Goal: Information Seeking & Learning: Learn about a topic

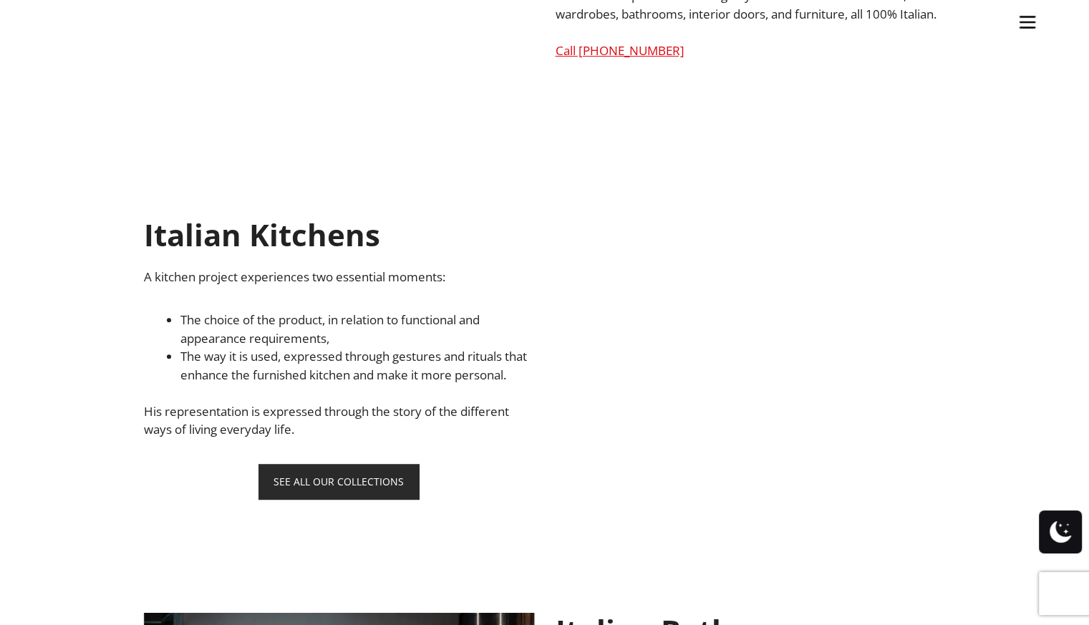
scroll to position [931, 0]
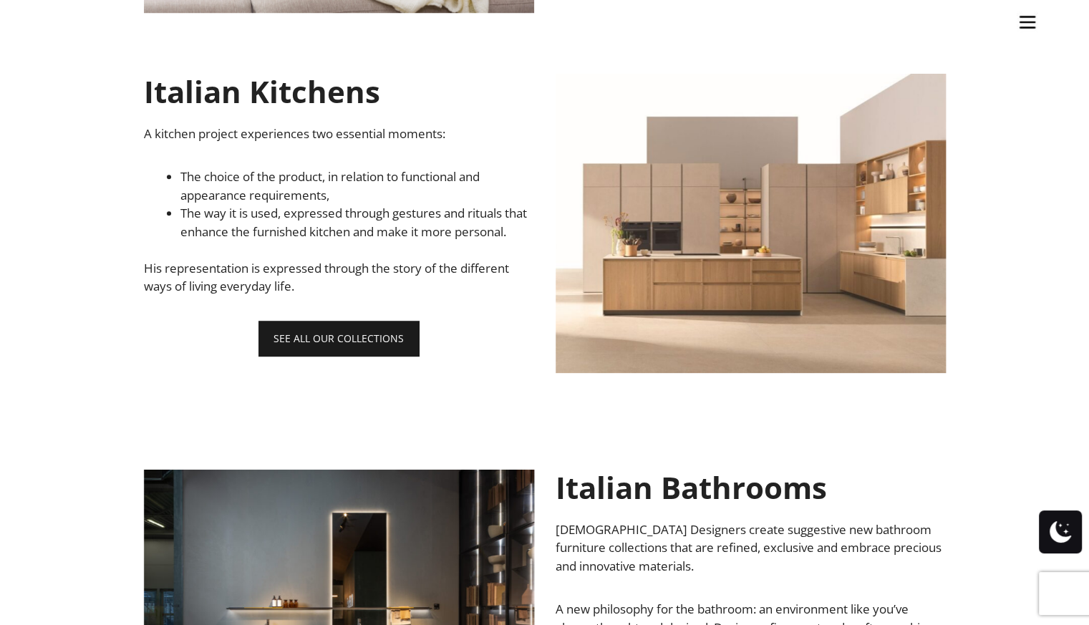
click at [319, 356] on link "SEE ALL OUR COLLECTIONS" at bounding box center [338, 338] width 160 height 35
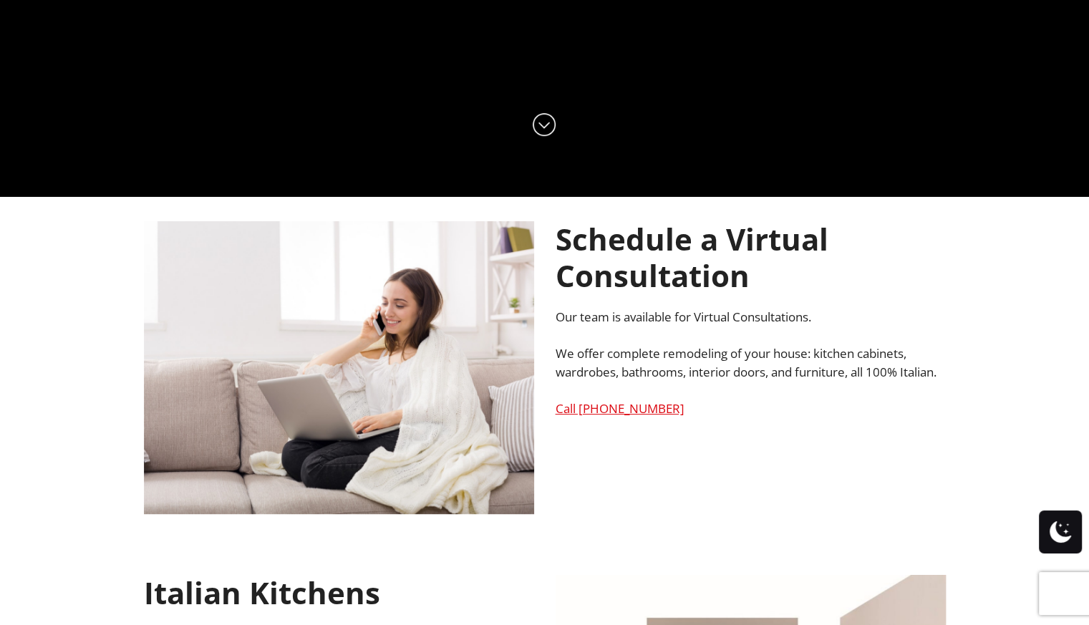
scroll to position [0, 0]
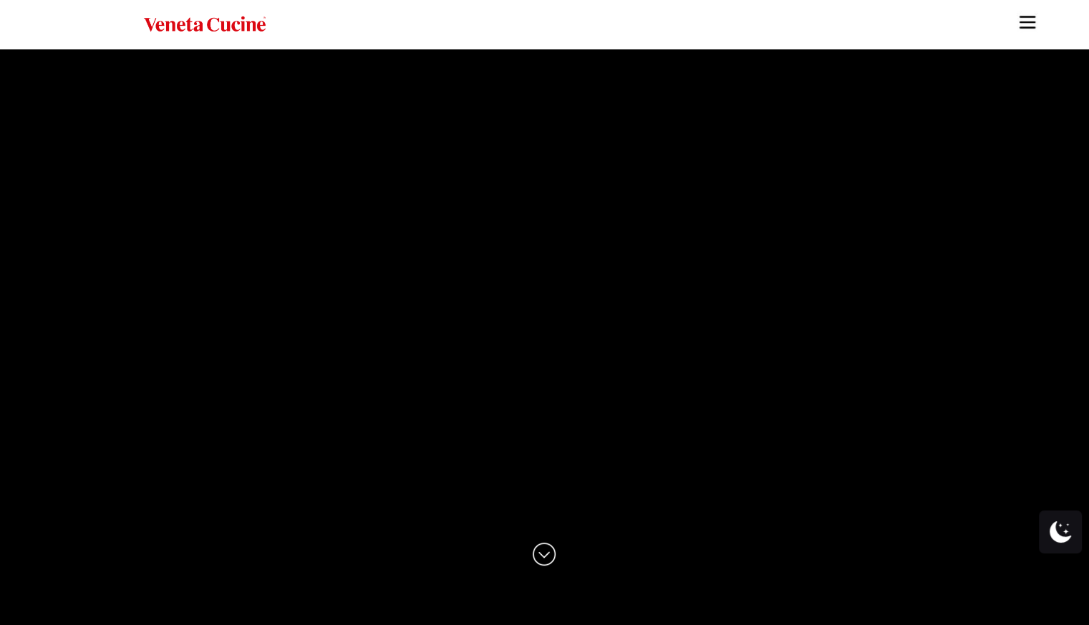
click at [541, 550] on img at bounding box center [544, 554] width 23 height 23
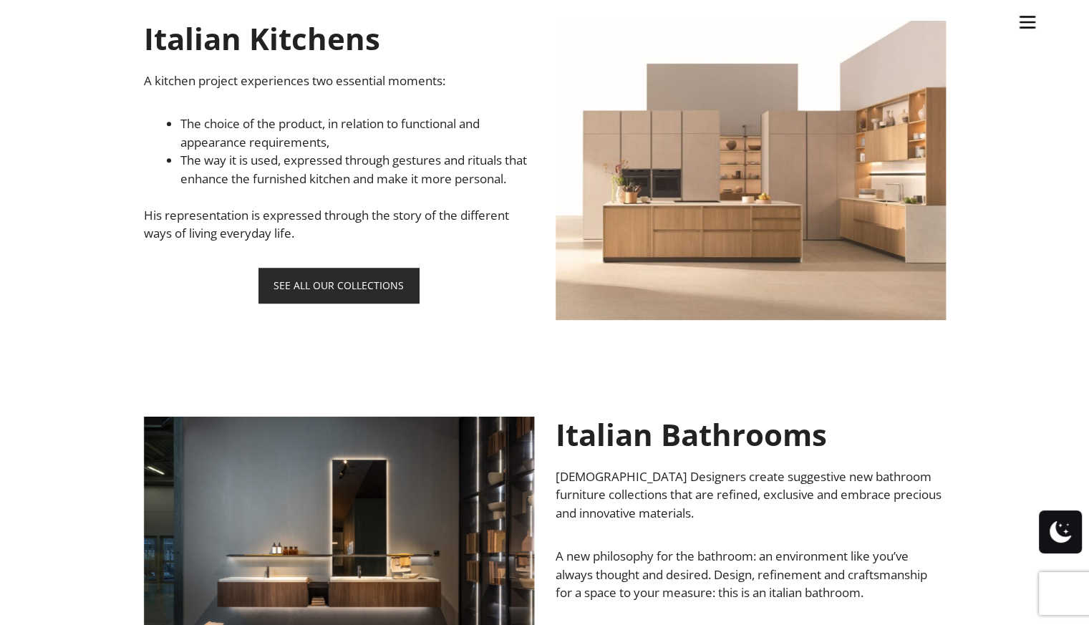
scroll to position [1270, 0]
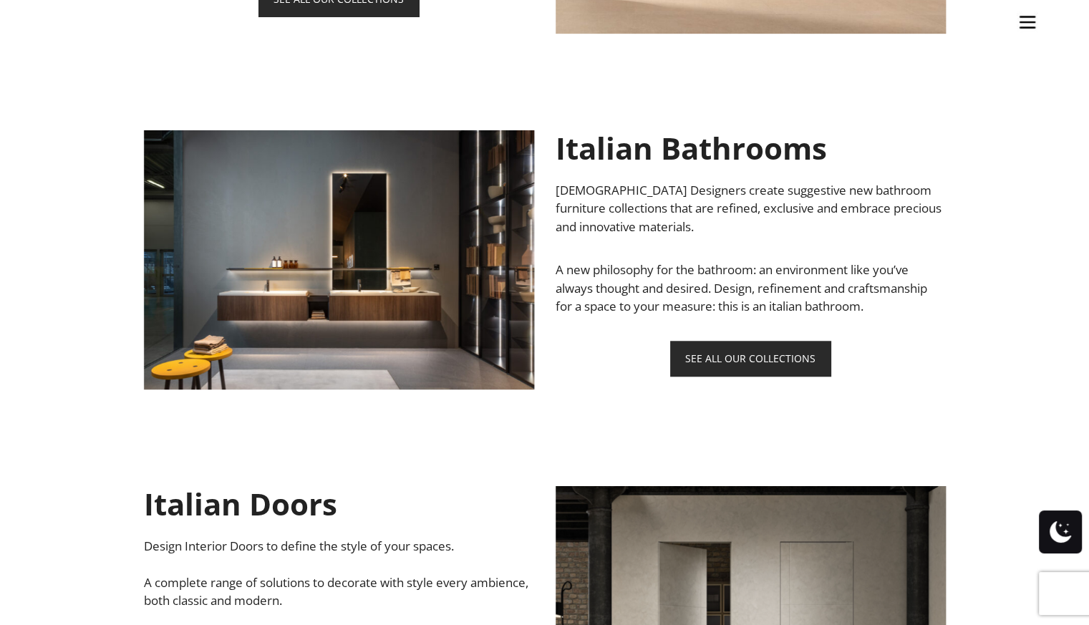
click at [286, 349] on img at bounding box center [339, 259] width 390 height 259
click at [748, 364] on link "SEE ALL OUR COLLECTIONS" at bounding box center [750, 358] width 160 height 35
click at [740, 360] on link "SEE ALL OUR COLLECTIONS" at bounding box center [750, 358] width 160 height 35
click at [417, 266] on img at bounding box center [339, 259] width 390 height 259
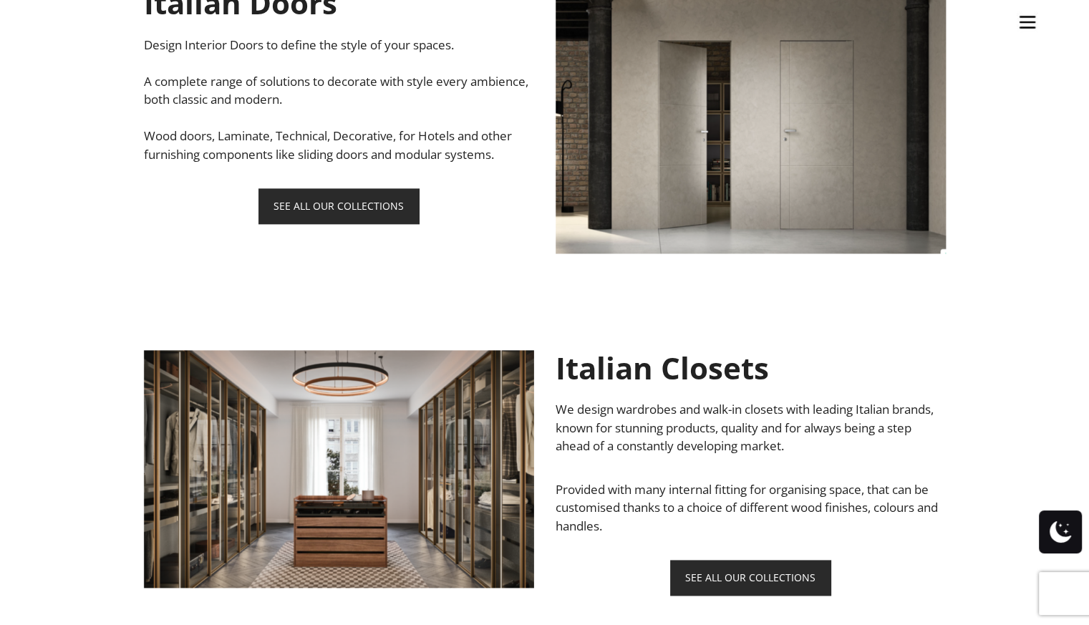
scroll to position [1413, 0]
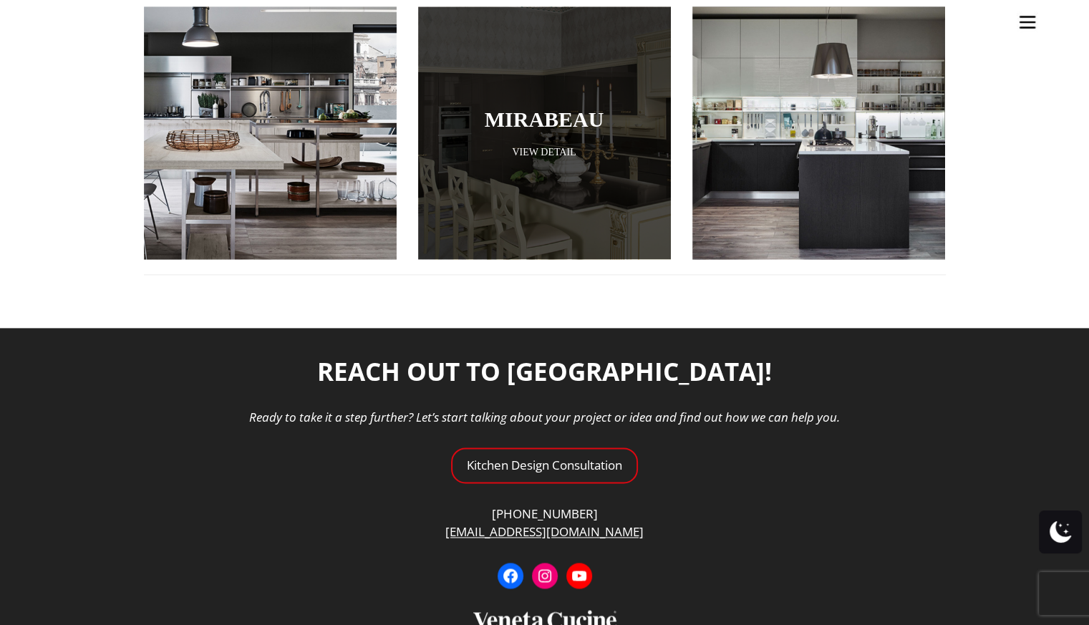
scroll to position [1647, 0]
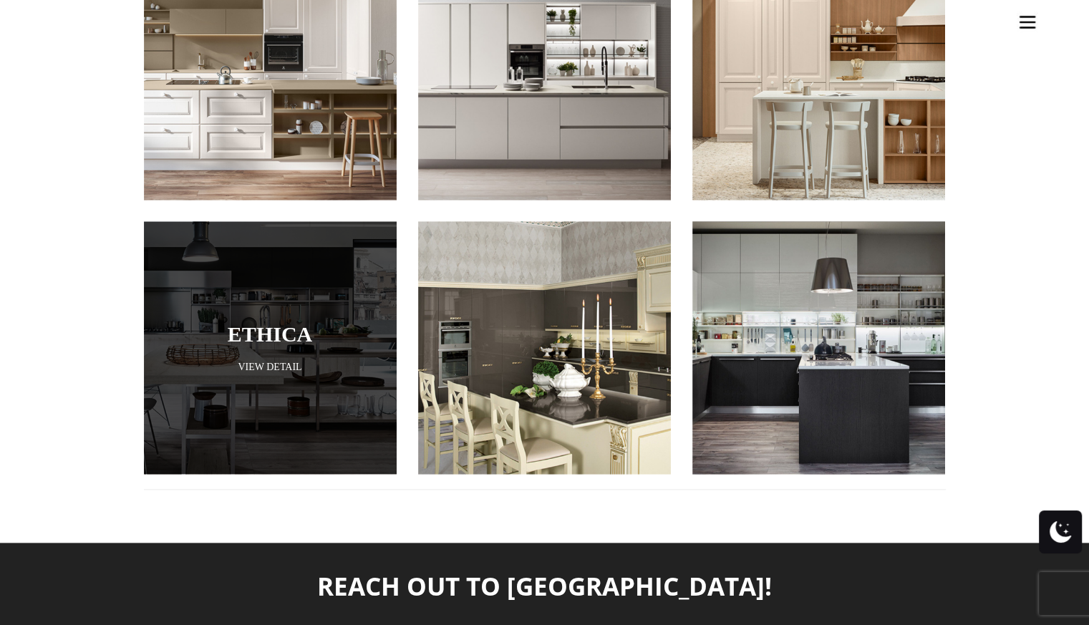
click at [270, 322] on link "Ethica" at bounding box center [270, 334] width 181 height 24
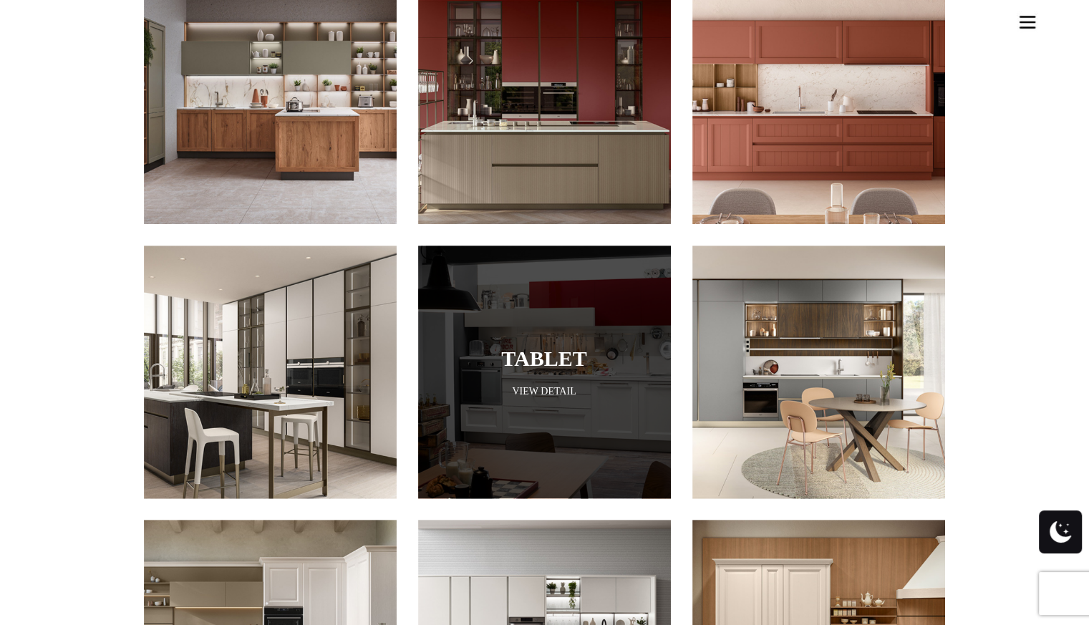
scroll to position [788, 0]
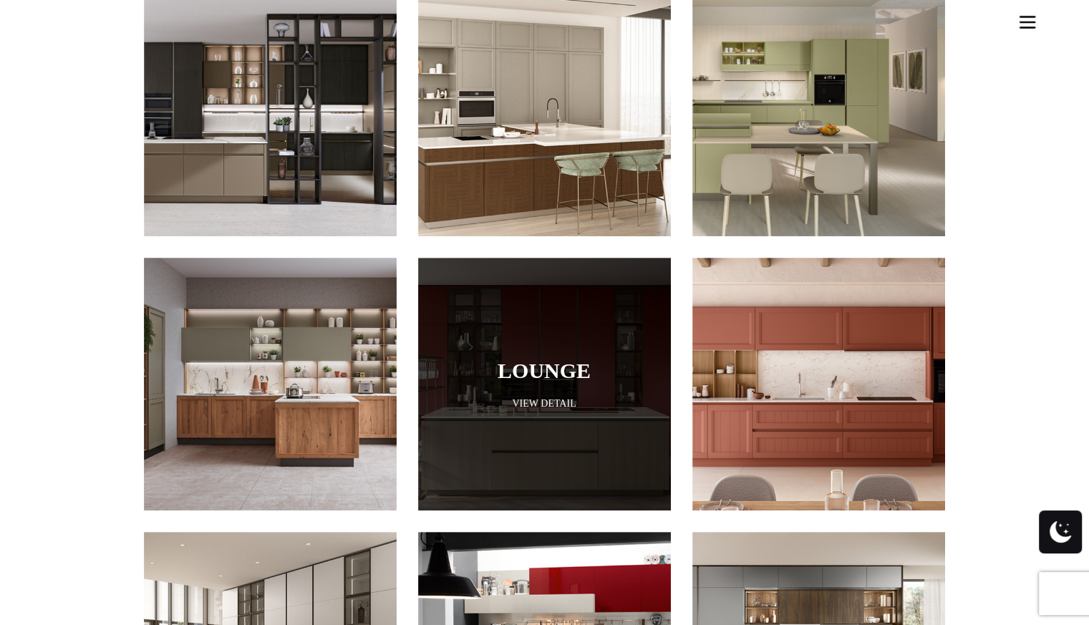
click at [557, 359] on link "Lounge" at bounding box center [544, 371] width 181 height 24
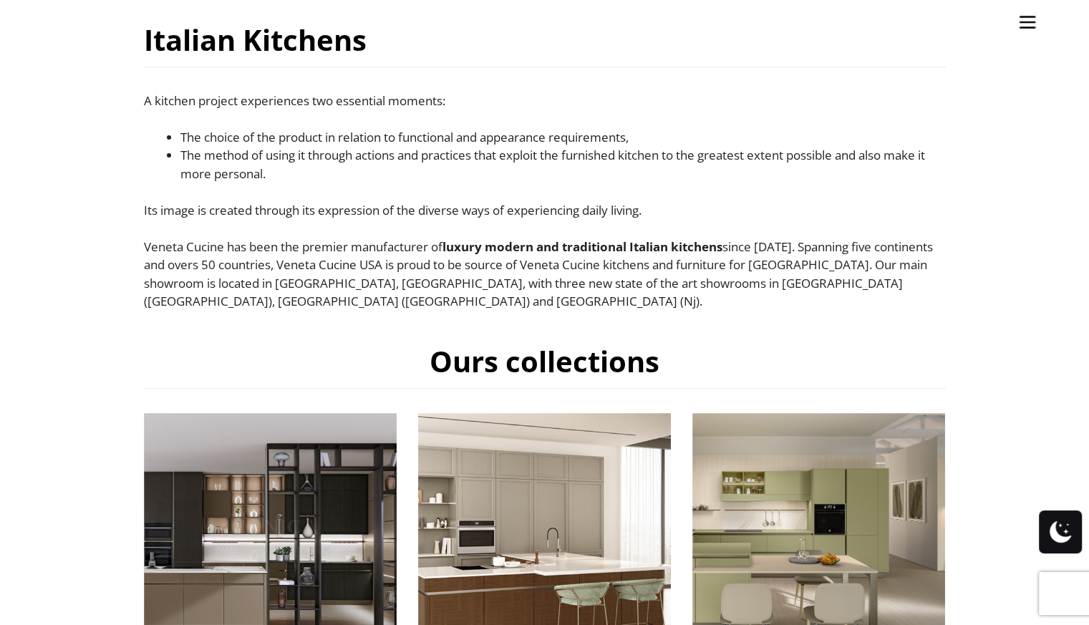
scroll to position [0, 0]
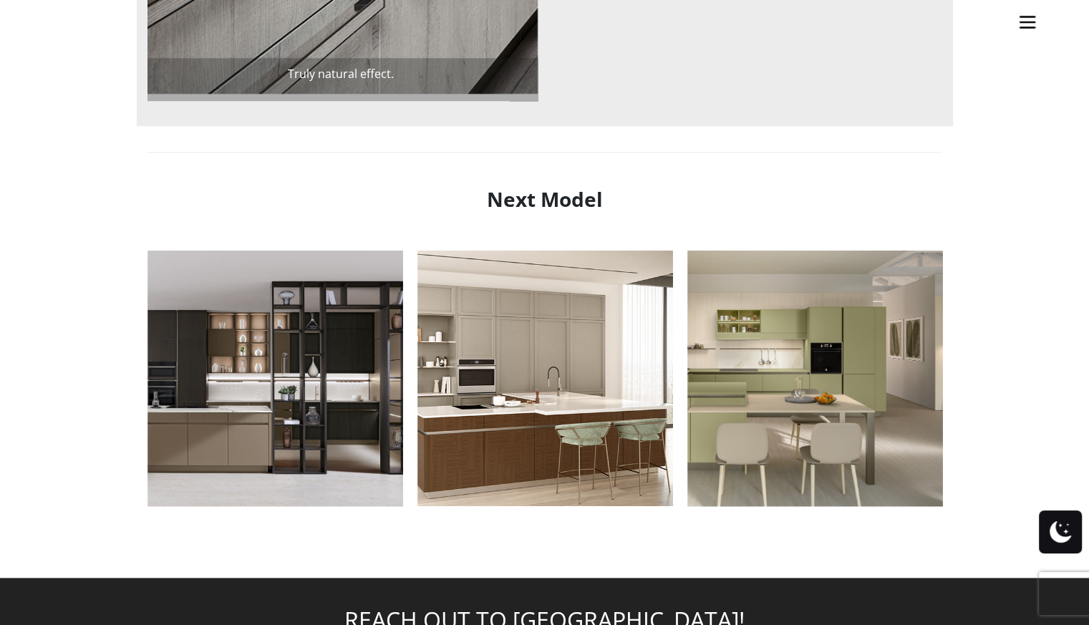
scroll to position [1647, 0]
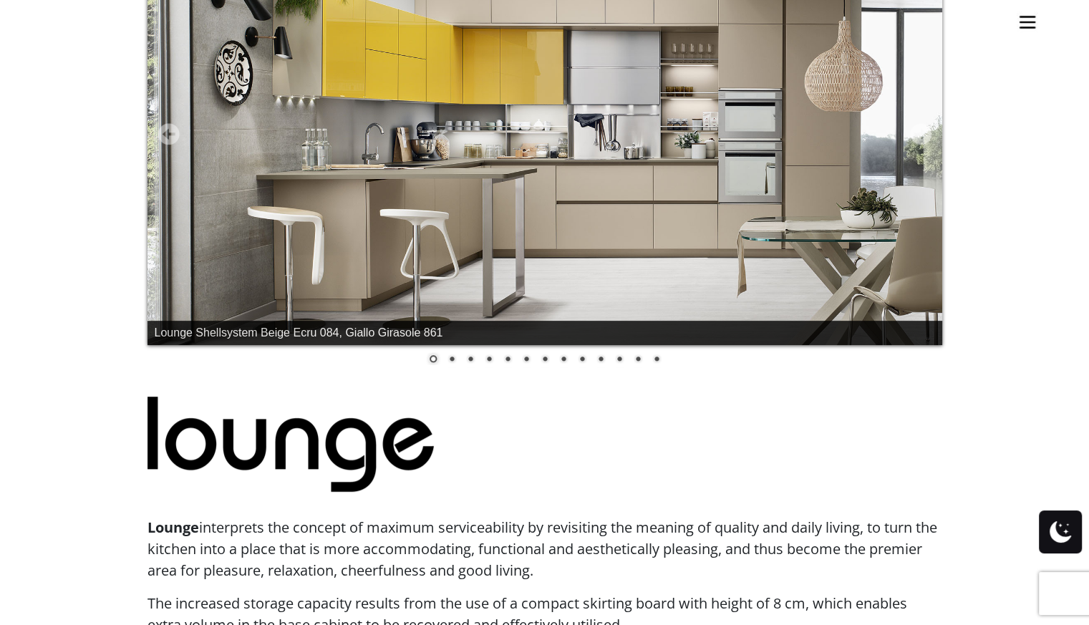
scroll to position [215, 0]
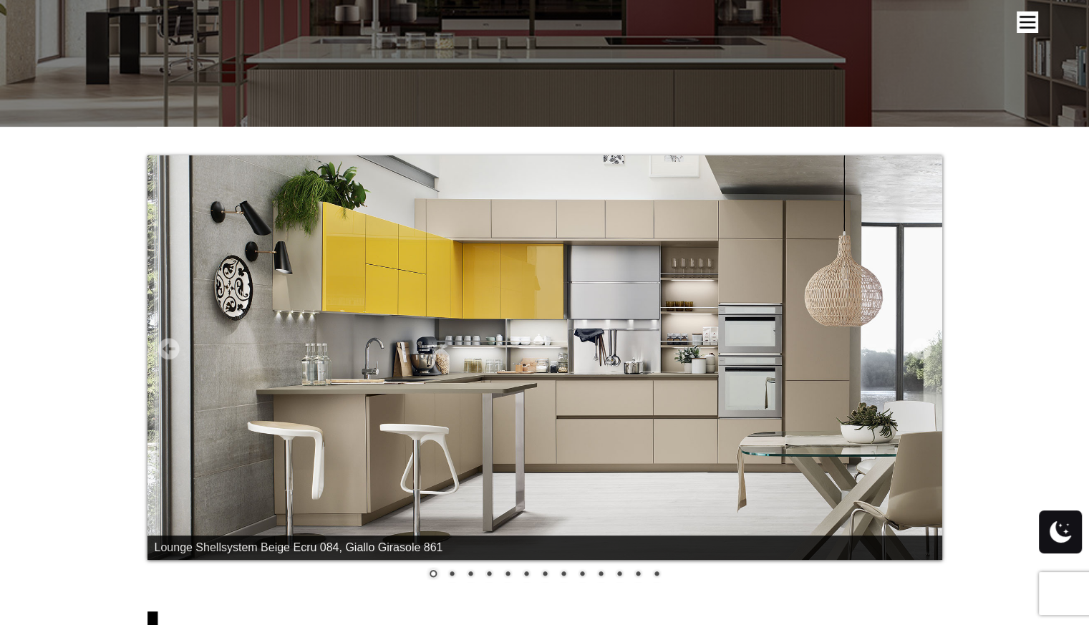
click at [626, 403] on img at bounding box center [544, 357] width 795 height 405
click at [451, 572] on link "2" at bounding box center [452, 575] width 16 height 16
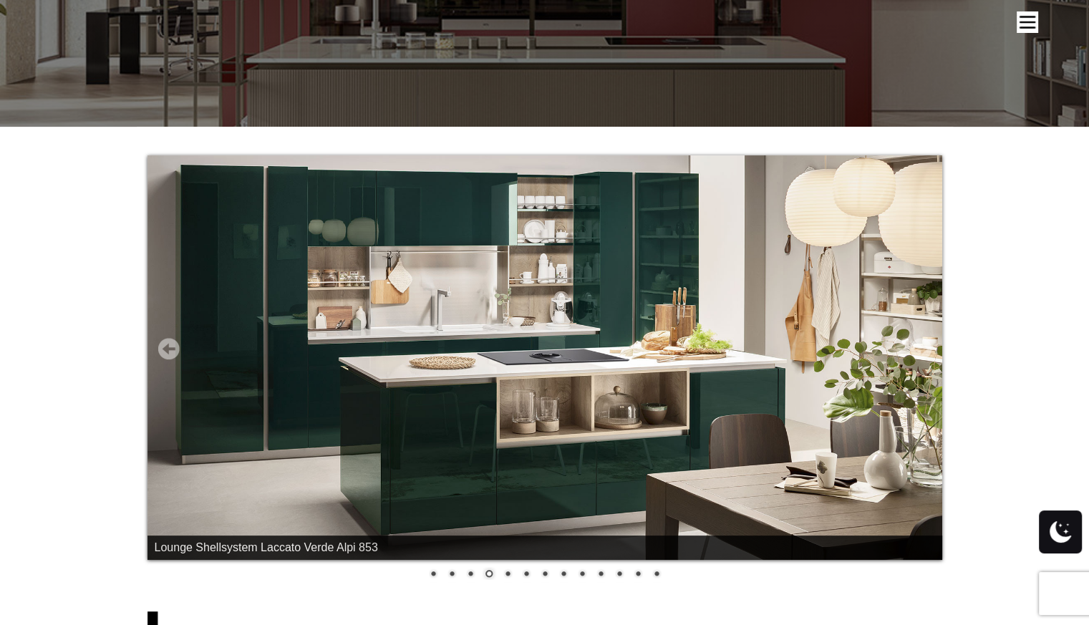
click at [488, 572] on link "4" at bounding box center [489, 575] width 16 height 16
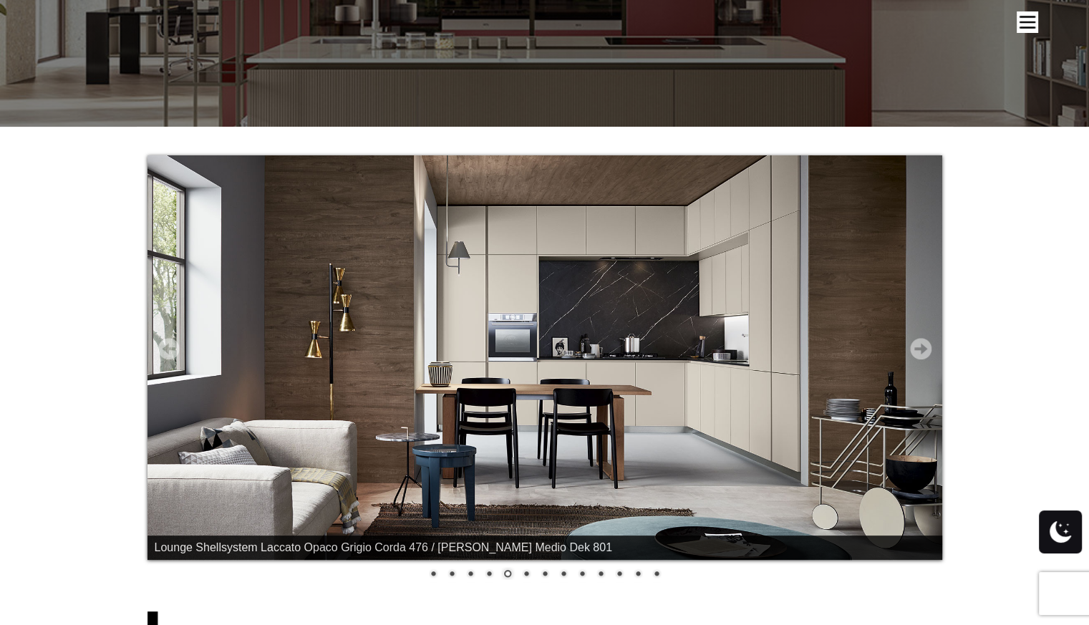
click at [909, 346] on img at bounding box center [544, 357] width 795 height 405
click at [916, 344] on link "Next" at bounding box center [920, 348] width 21 height 21
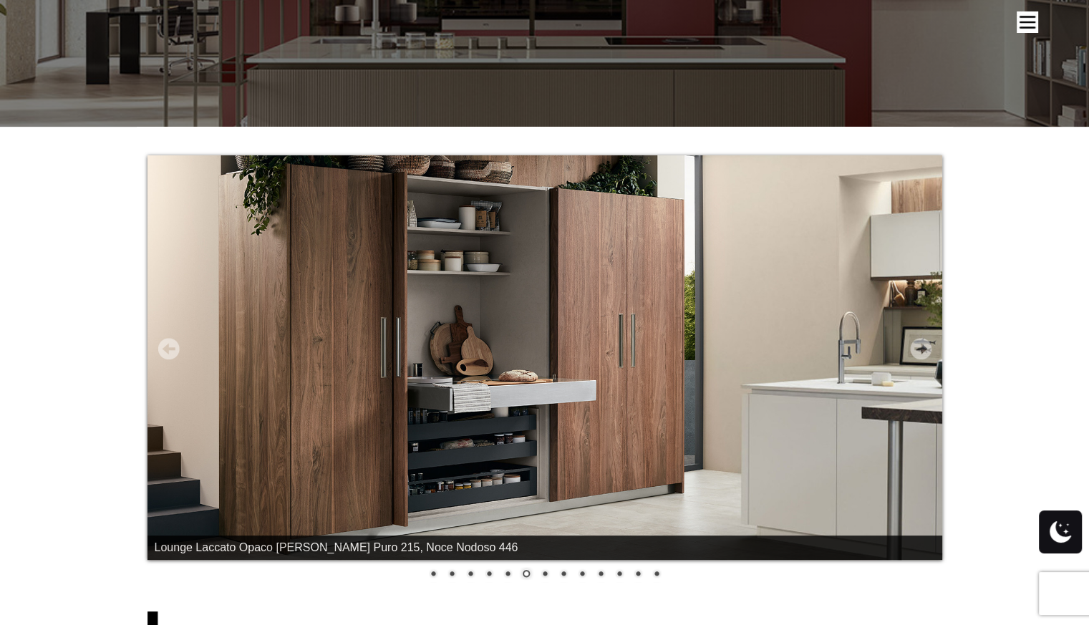
click at [916, 344] on link "Next" at bounding box center [920, 348] width 21 height 21
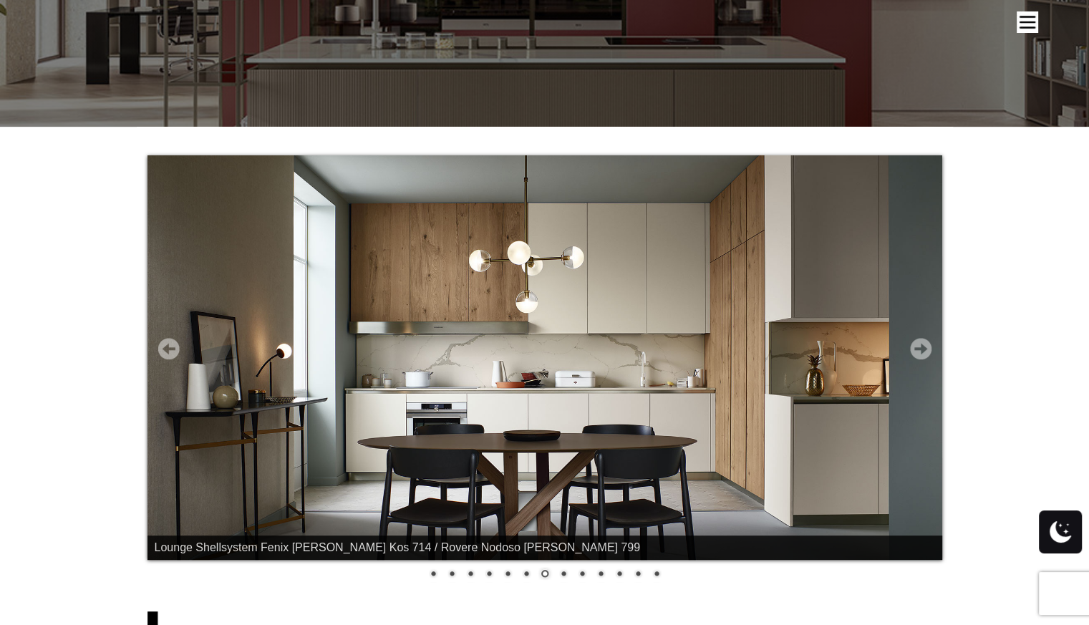
click at [916, 344] on link "Next" at bounding box center [920, 348] width 21 height 21
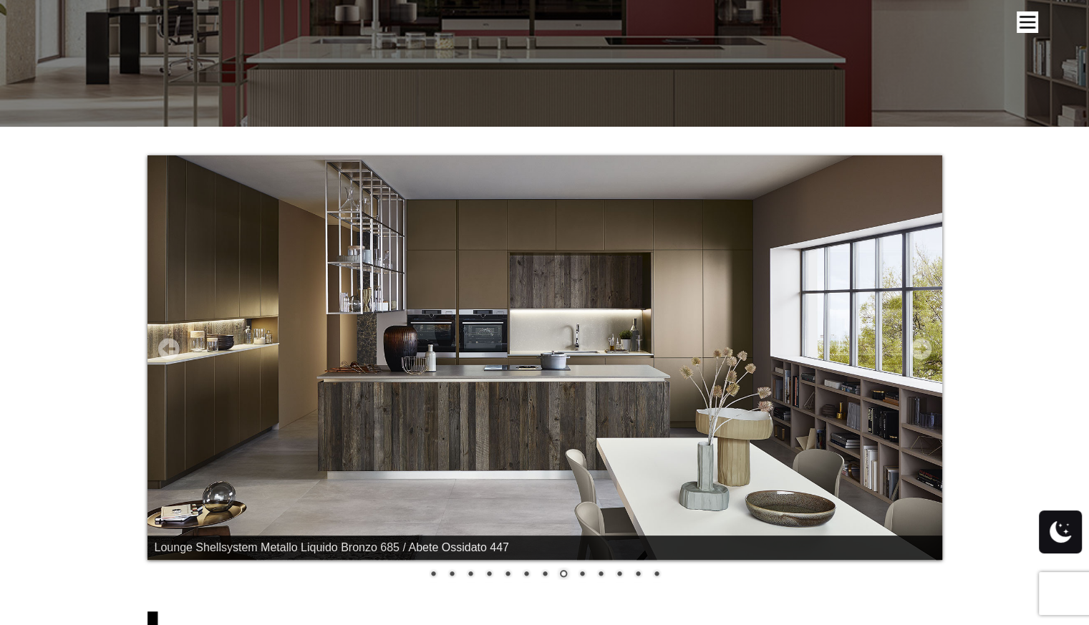
click at [916, 344] on link "Next" at bounding box center [920, 348] width 21 height 21
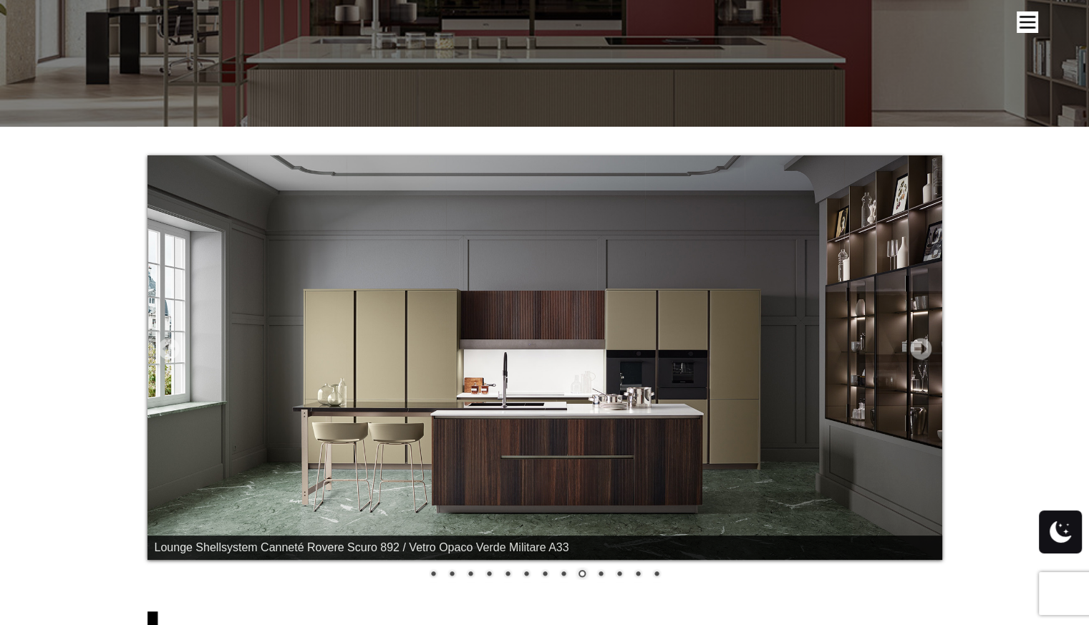
click at [916, 344] on link "Next" at bounding box center [920, 348] width 21 height 21
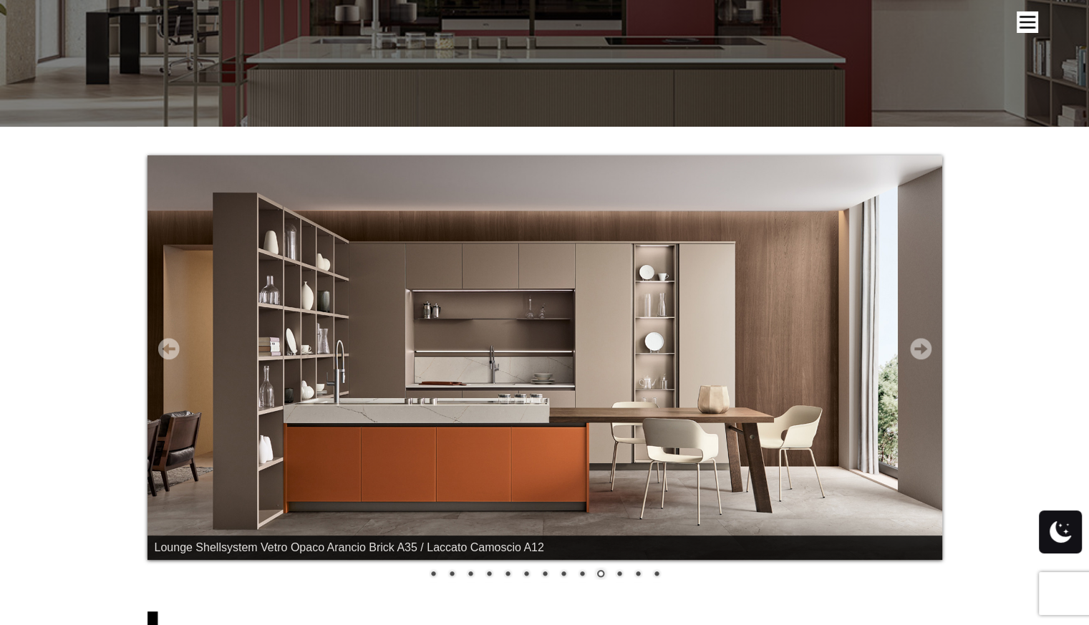
click at [916, 344] on link "Next" at bounding box center [920, 348] width 21 height 21
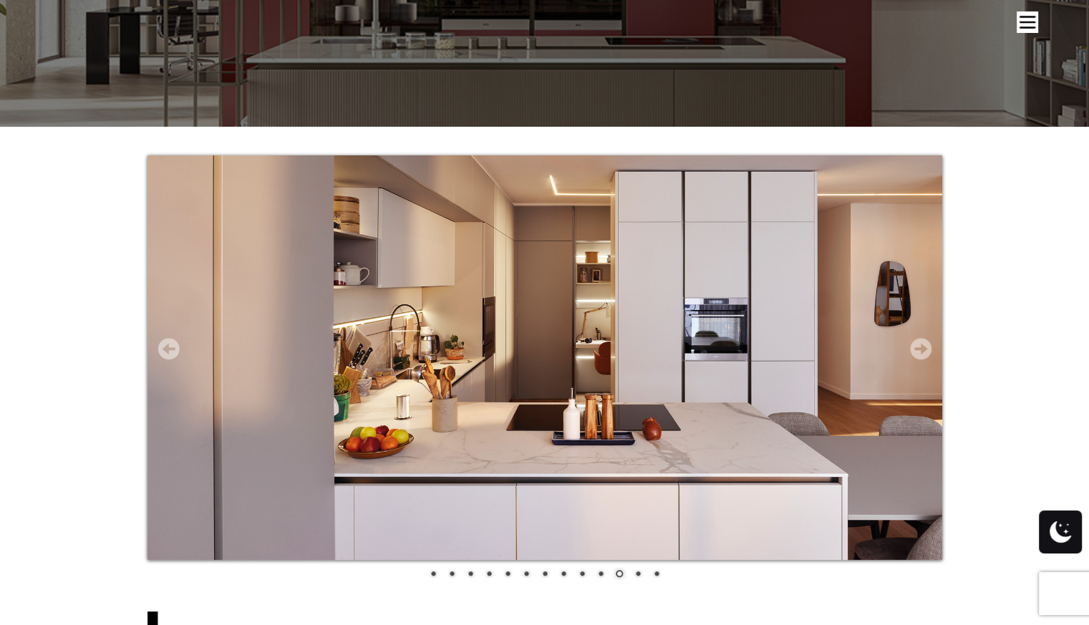
click at [916, 344] on link "Next" at bounding box center [920, 348] width 21 height 21
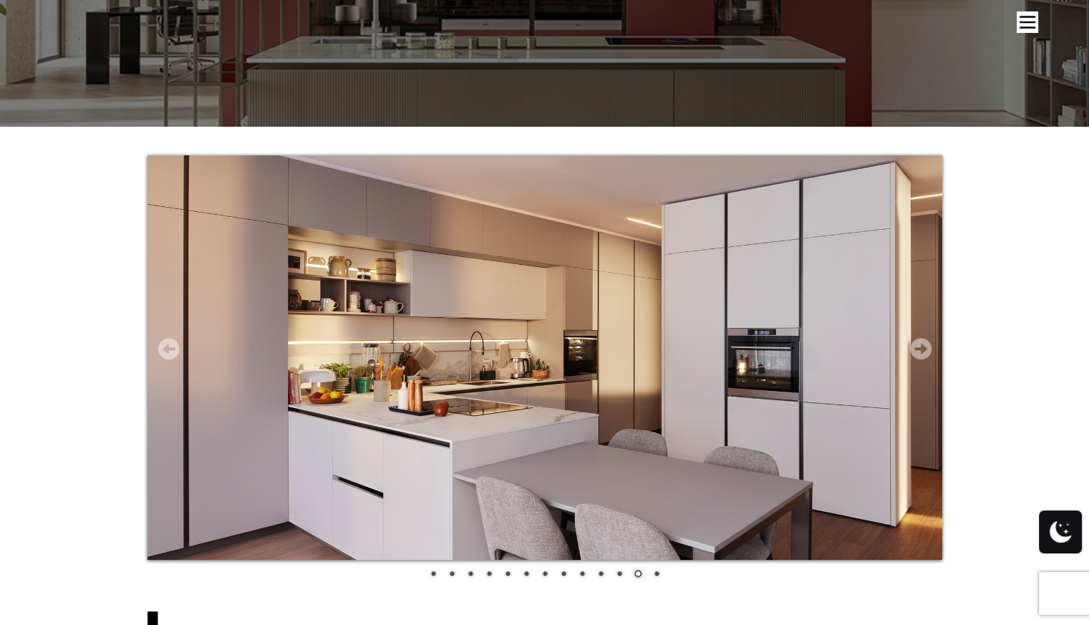
click at [928, 349] on link "Next" at bounding box center [920, 348] width 21 height 21
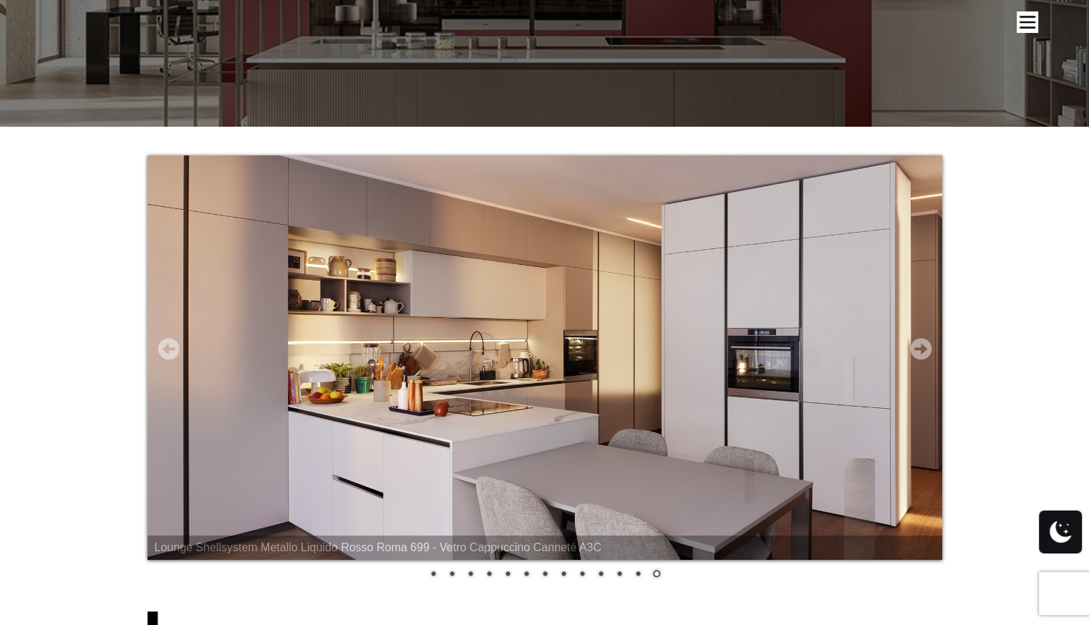
click at [928, 349] on link "Next" at bounding box center [920, 348] width 21 height 21
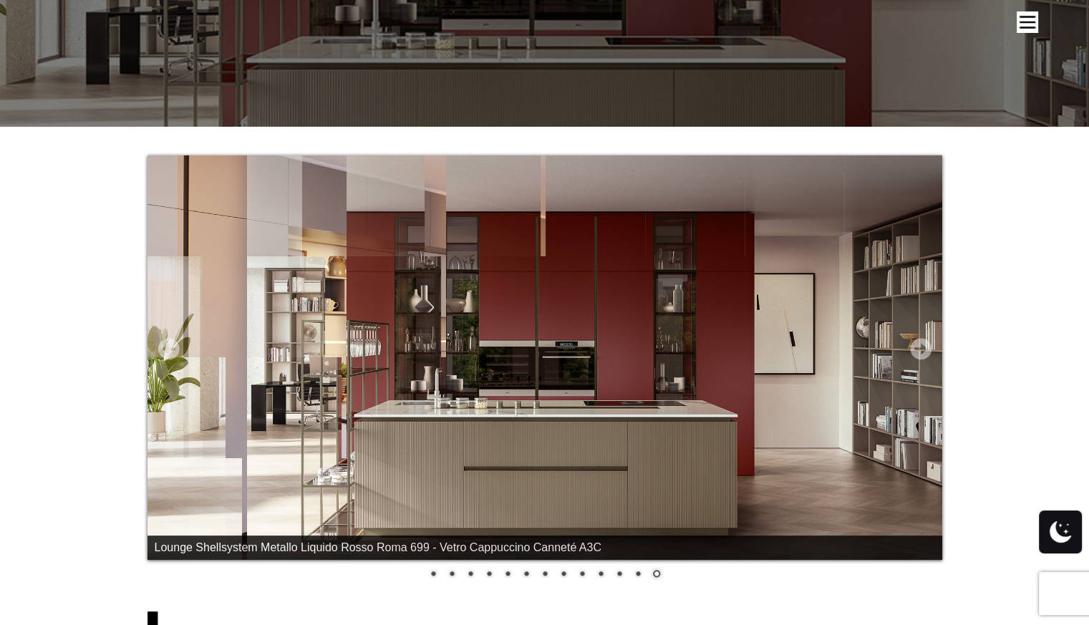
click at [928, 349] on link "Next" at bounding box center [920, 348] width 21 height 21
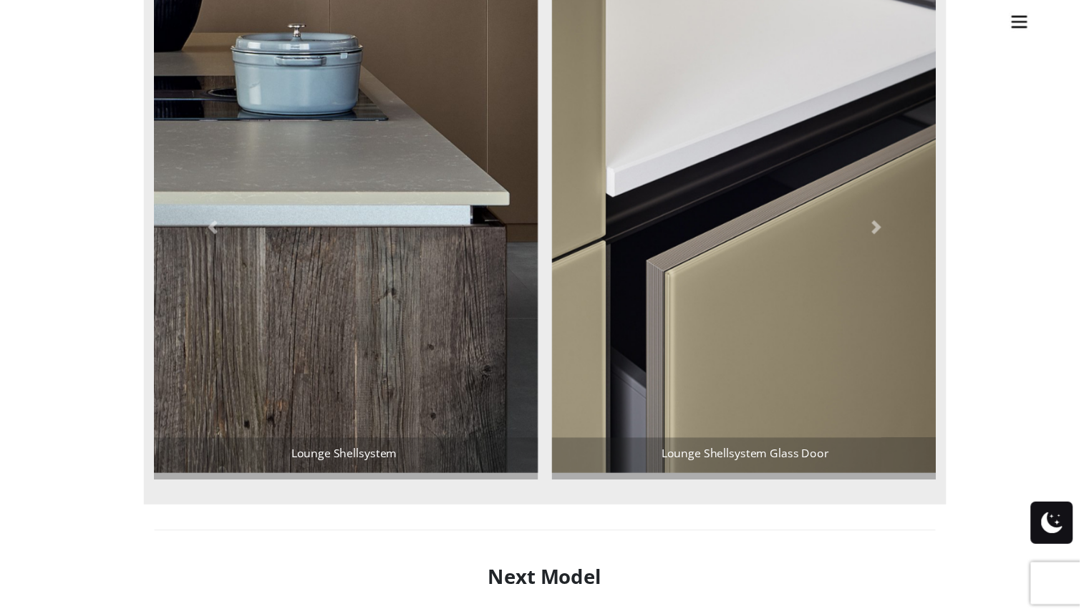
scroll to position [1289, 0]
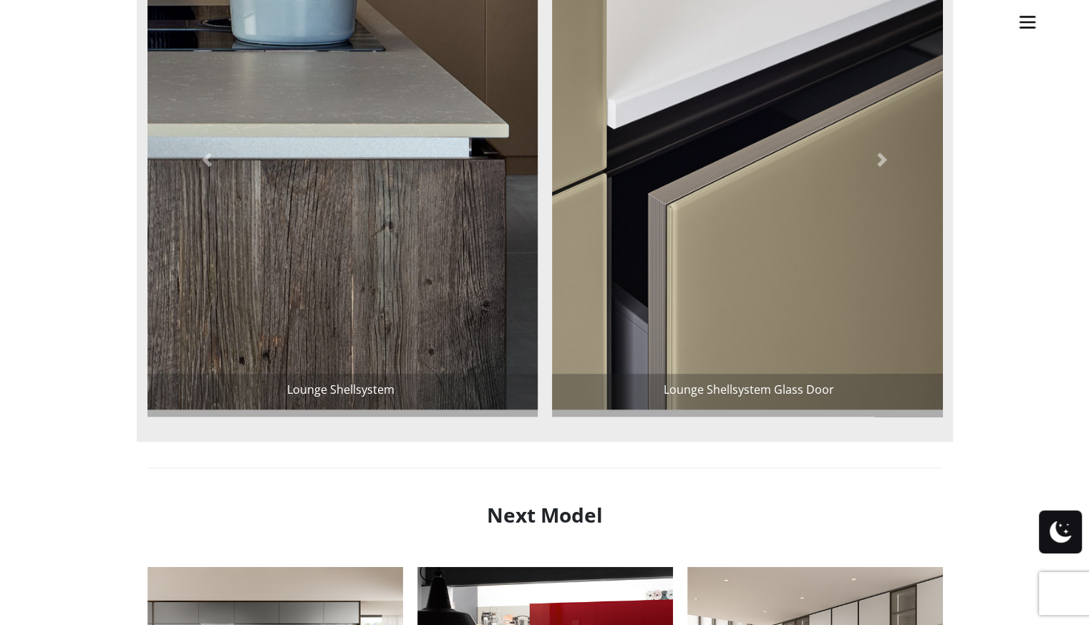
click at [736, 345] on img at bounding box center [749, 159] width 394 height 501
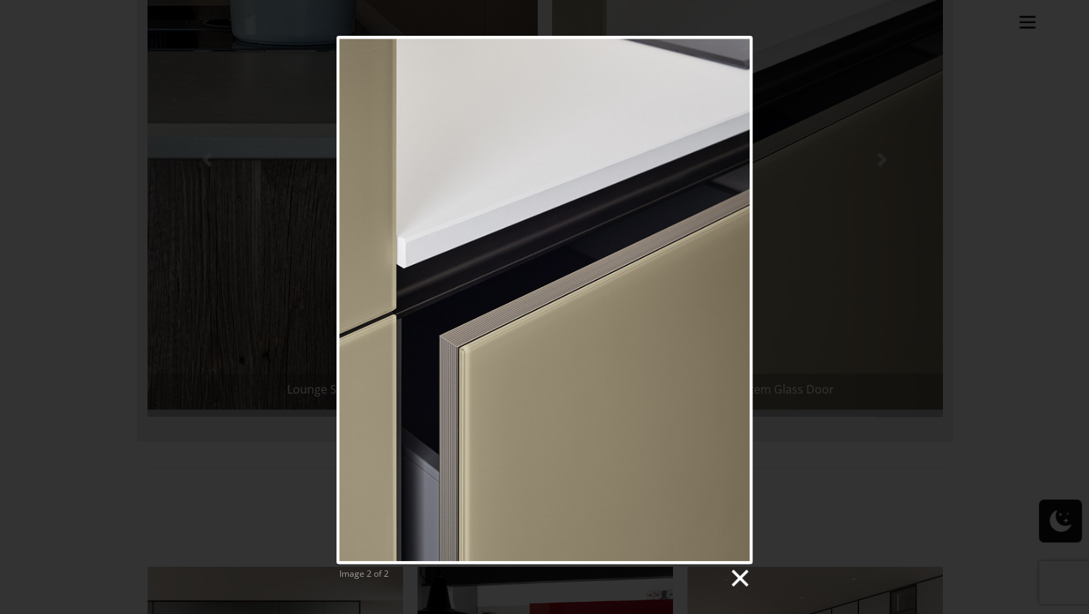
click at [737, 575] on link at bounding box center [738, 578] width 21 height 21
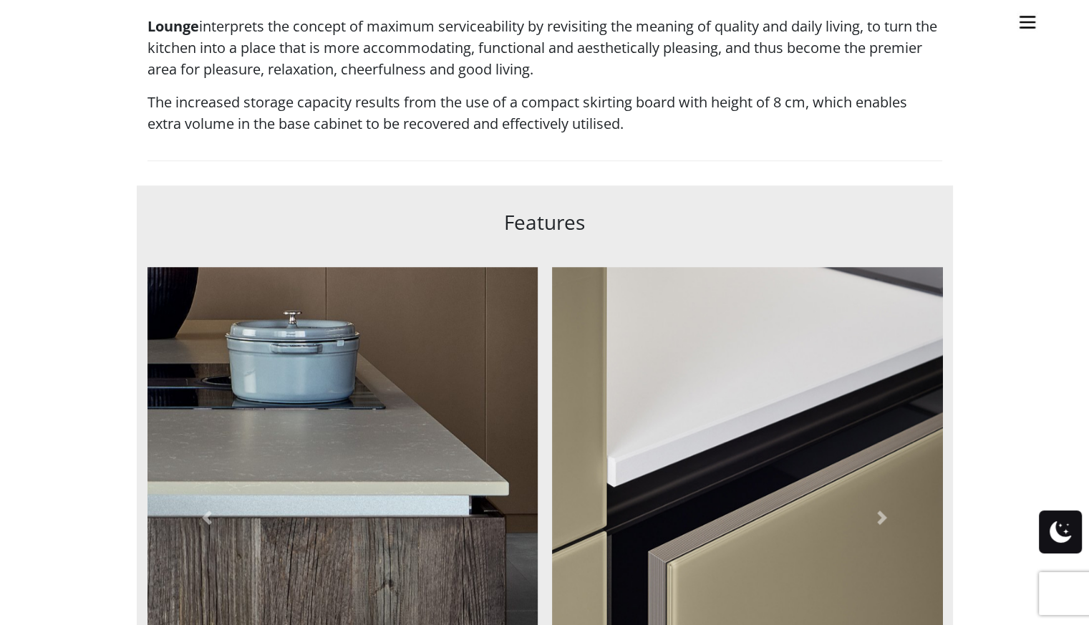
scroll to position [430, 0]
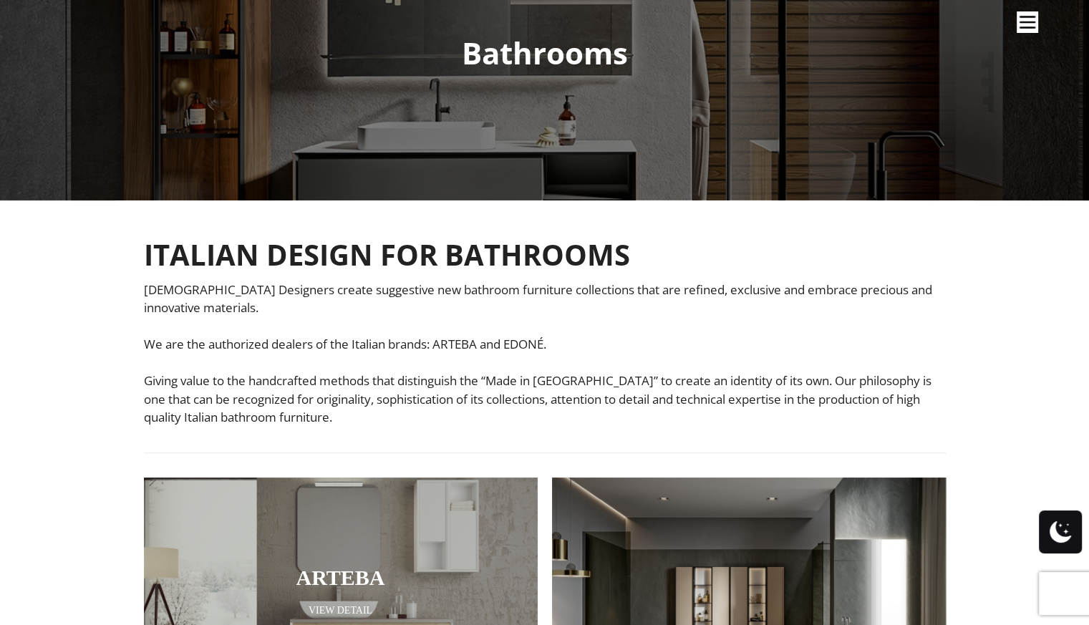
scroll to position [358, 0]
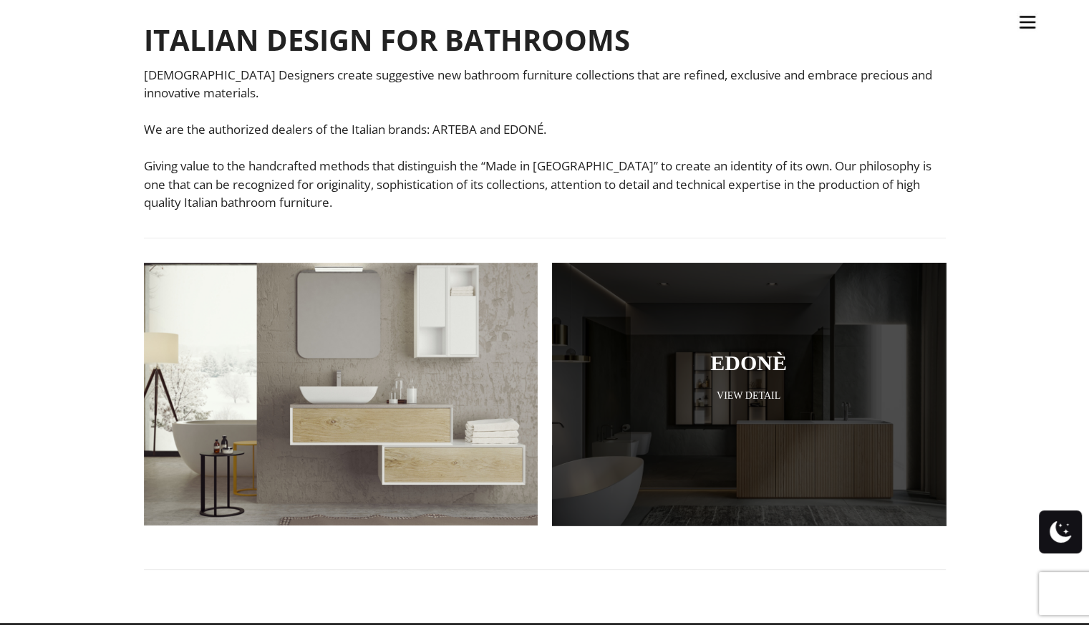
click at [762, 410] on div at bounding box center [749, 394] width 394 height 263
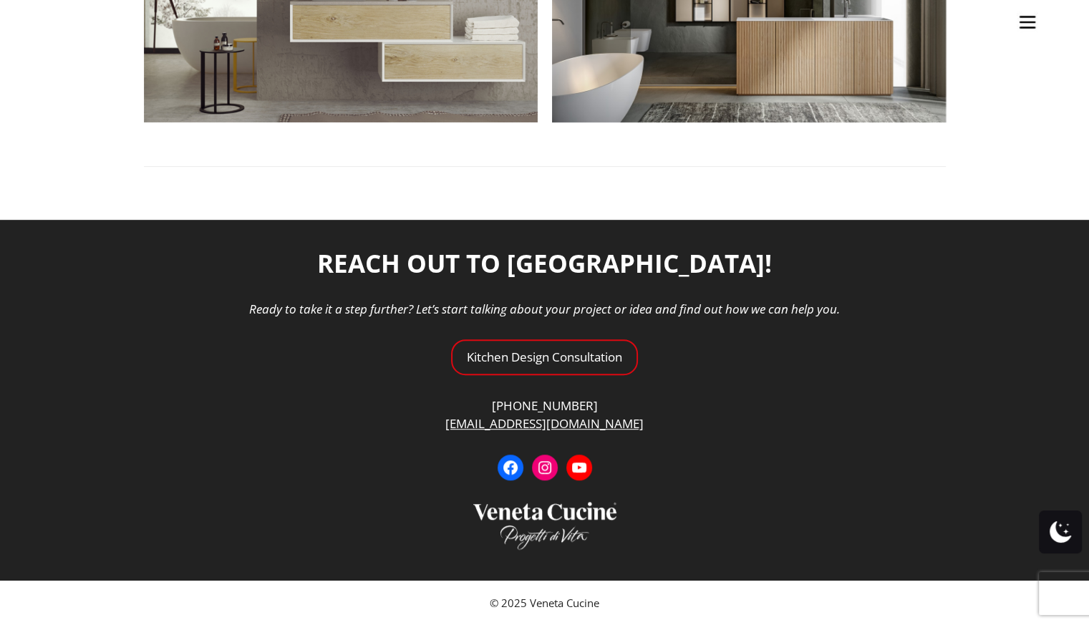
scroll to position [546, 0]
